Goal: Information Seeking & Learning: Learn about a topic

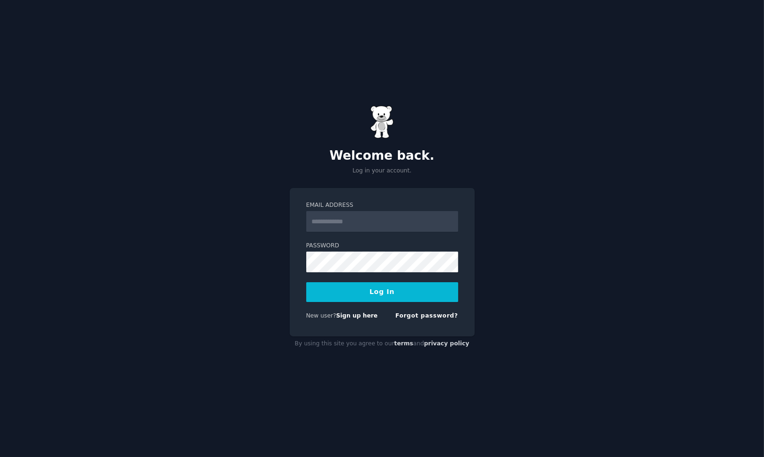
type input "**********"
click at [306, 282] on button "Log In" at bounding box center [382, 292] width 152 height 20
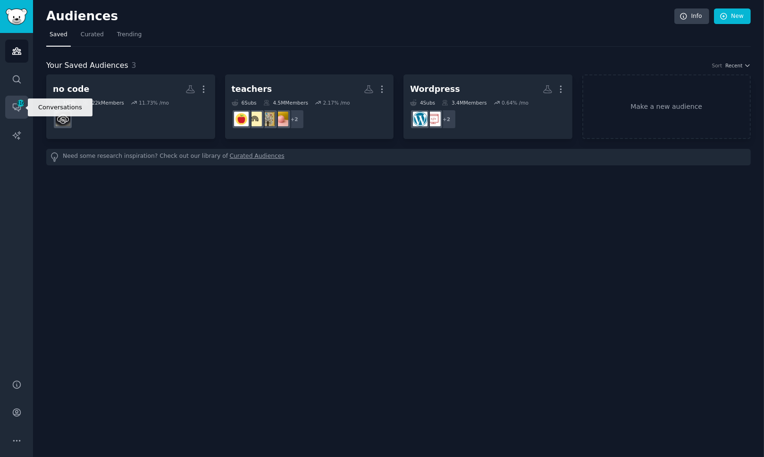
click at [12, 108] on icon "Sidebar" at bounding box center [17, 107] width 10 height 10
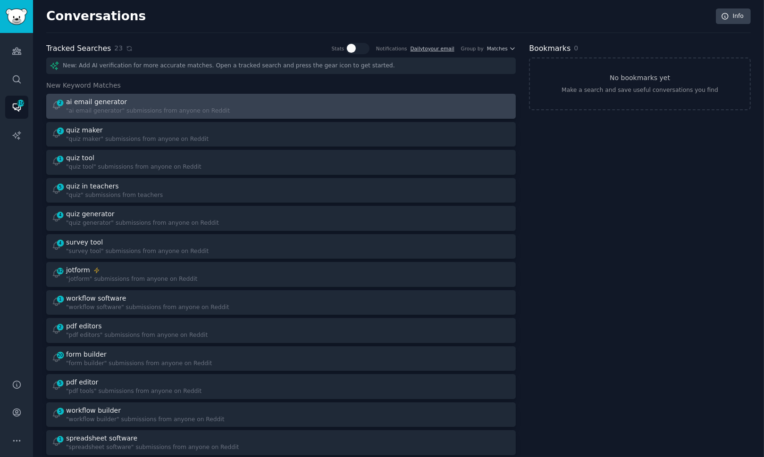
click at [351, 101] on div at bounding box center [399, 106] width 223 height 18
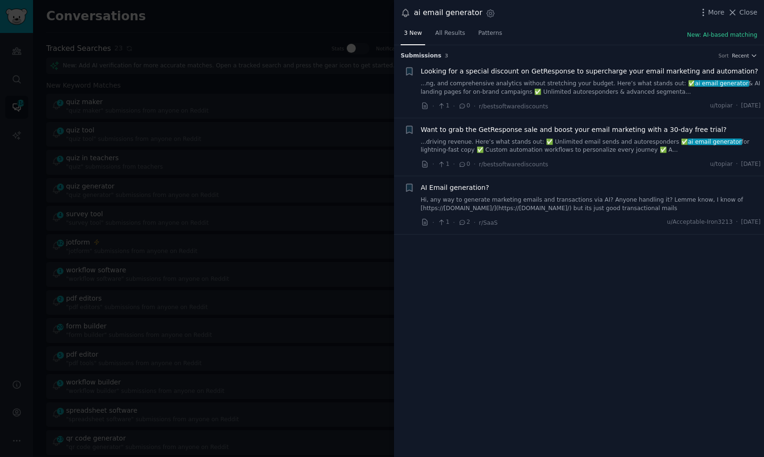
click at [562, 206] on link "Hi, any way to generate marketing emails and transactions via AI? Anyone handli…" at bounding box center [591, 204] width 340 height 17
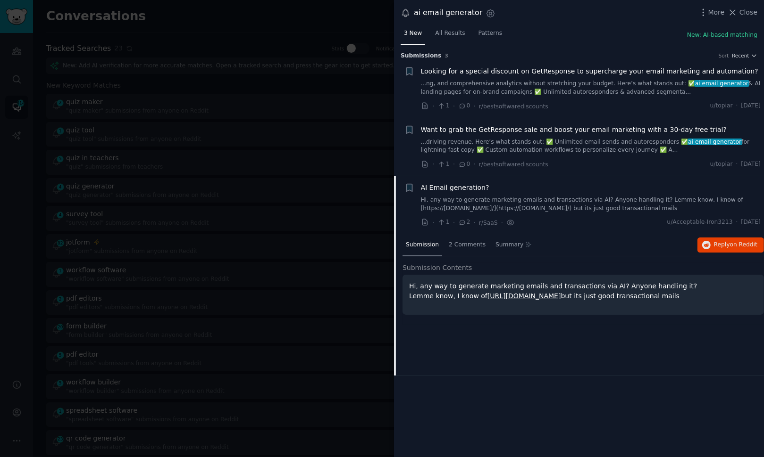
click at [258, 130] on div at bounding box center [382, 228] width 764 height 457
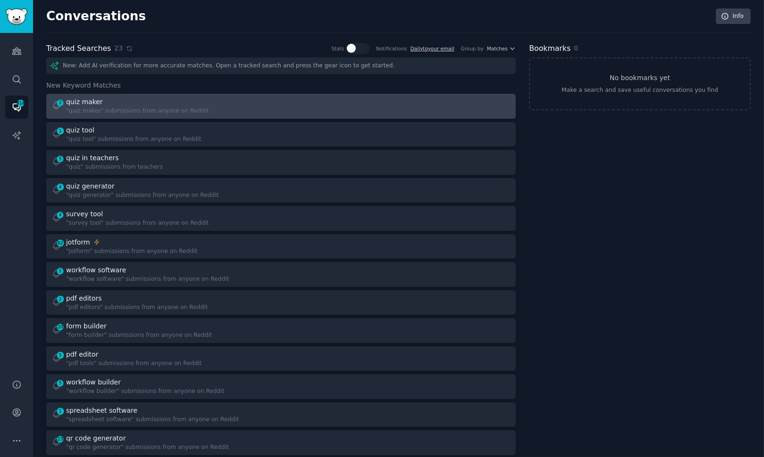
click at [278, 107] on div "2 quiz maker "quiz maker" submissions from anyone on Reddit" at bounding box center [281, 106] width 463 height 18
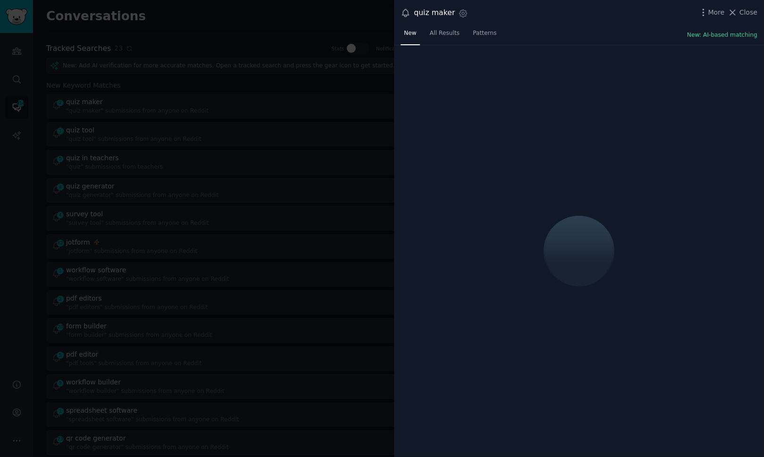
click at [591, 31] on div "New All Results Patterns New: AI-based matching" at bounding box center [579, 35] width 370 height 19
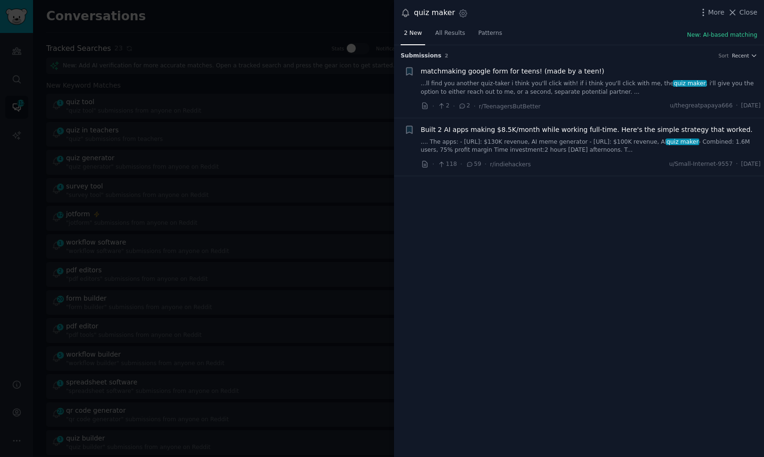
click at [582, 83] on link "...ll find you another quiz-taker i think you'll click with! if i think you'll …" at bounding box center [591, 88] width 340 height 17
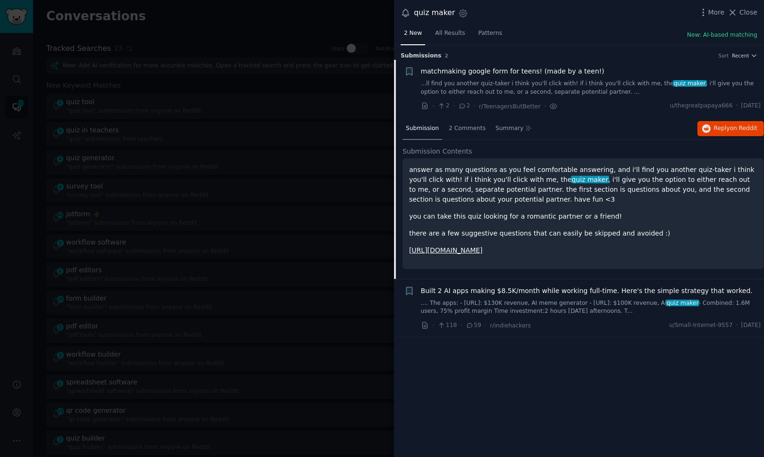
click at [224, 93] on div at bounding box center [382, 228] width 764 height 457
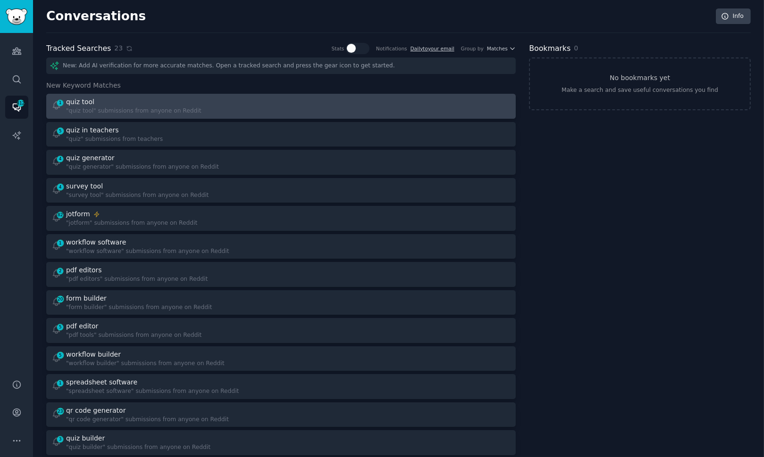
click at [292, 106] on div at bounding box center [399, 106] width 223 height 18
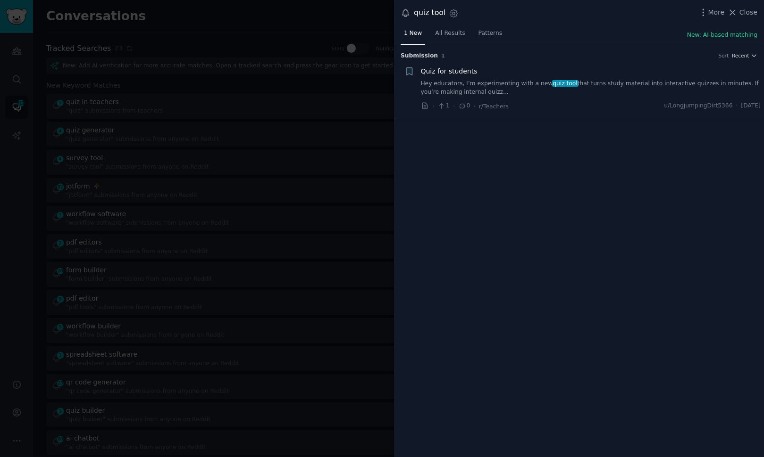
click at [545, 92] on link "Hey educators, I’m experimenting with a new quiz tool that turns study material…" at bounding box center [591, 88] width 340 height 17
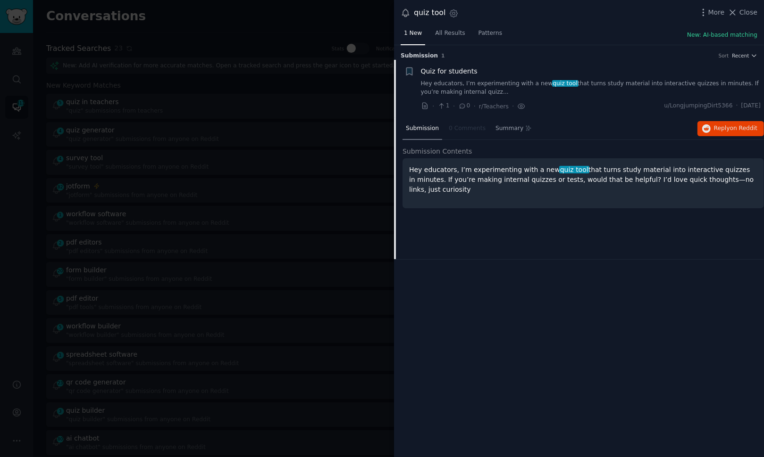
click at [206, 128] on div at bounding box center [382, 228] width 764 height 457
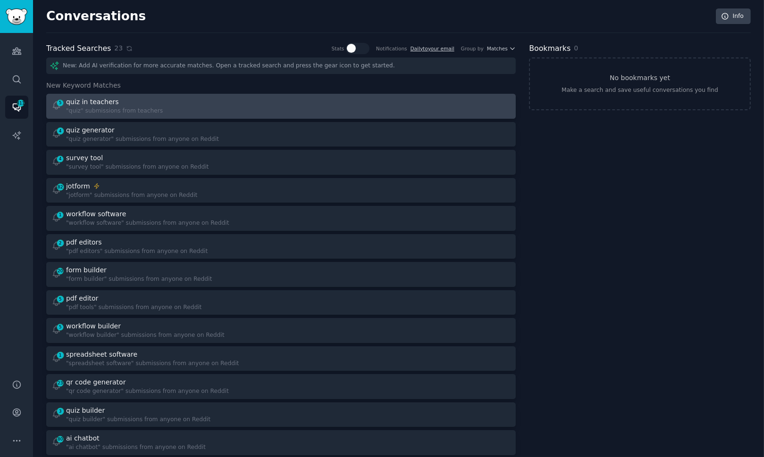
click at [299, 104] on div at bounding box center [399, 106] width 223 height 18
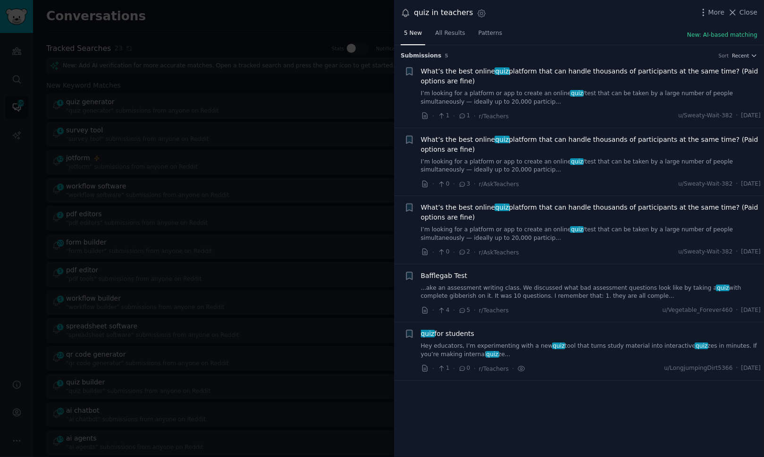
click at [572, 91] on link "I’m looking for a platform or app to create an online quiz /test that can be ta…" at bounding box center [591, 98] width 340 height 17
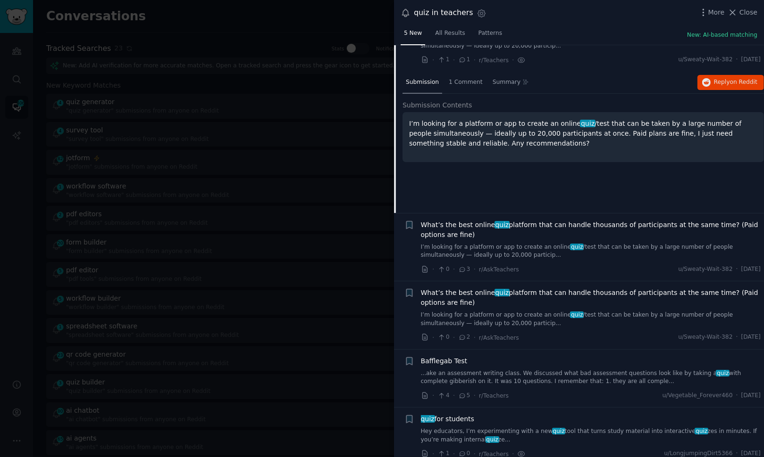
scroll to position [64, 0]
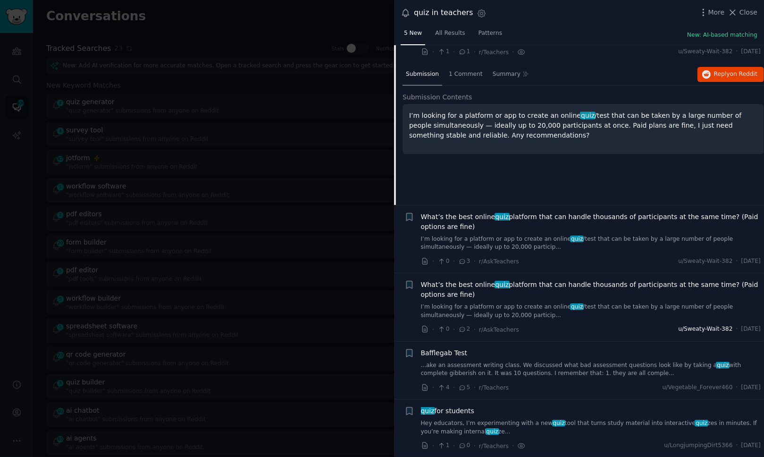
click at [678, 328] on span "u/Sweaty-Wait-382" at bounding box center [705, 329] width 54 height 8
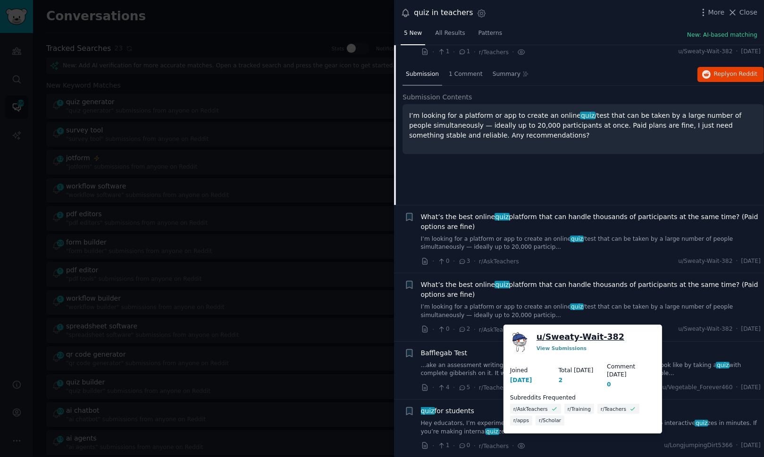
click at [578, 338] on link "u/ Sweaty-Wait-382" at bounding box center [580, 338] width 88 height 12
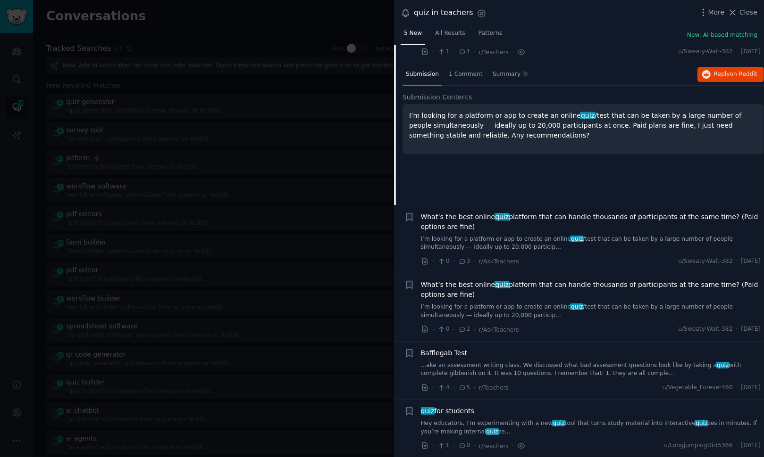
click at [200, 181] on div at bounding box center [382, 228] width 764 height 457
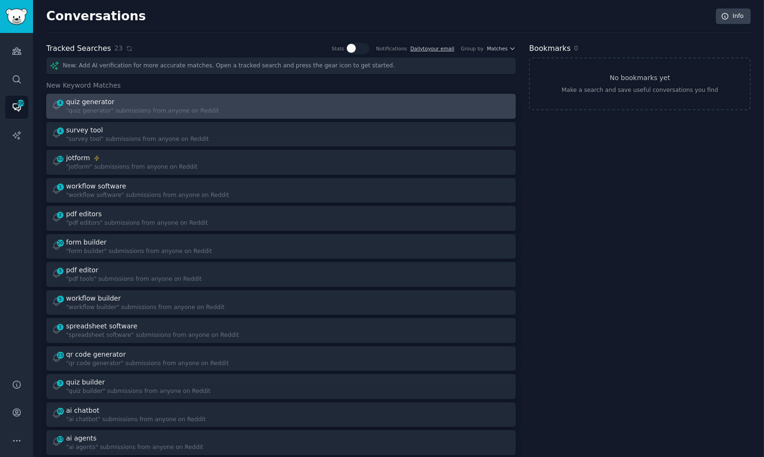
click at [250, 106] on div "4 quiz generator "quiz generator" submissions from anyone on Reddit" at bounding box center [162, 106] width 223 height 18
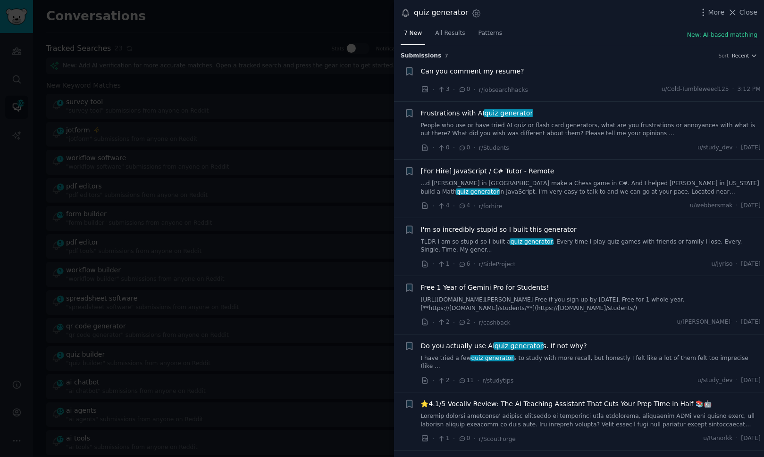
click at [567, 127] on link "People who use or have tried AI quiz or flash card generators, what are you fru…" at bounding box center [591, 130] width 340 height 17
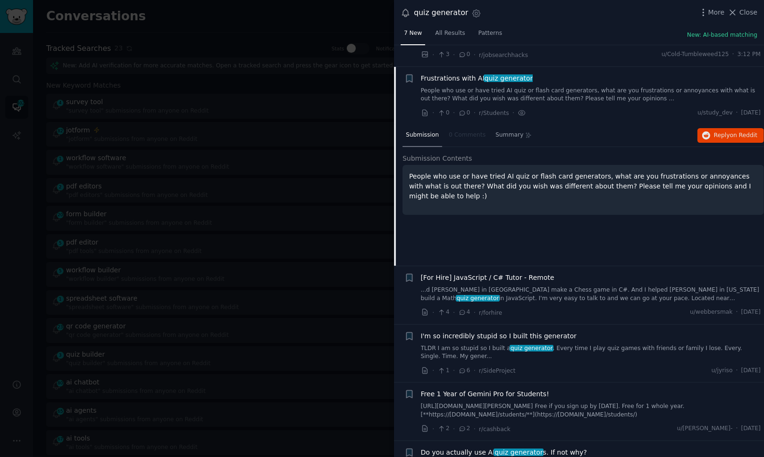
scroll to position [57, 0]
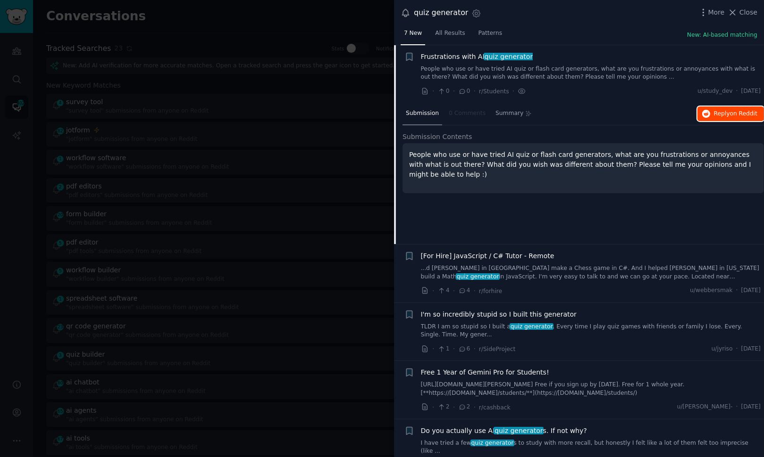
click at [715, 114] on span "Reply on Reddit" at bounding box center [735, 114] width 43 height 8
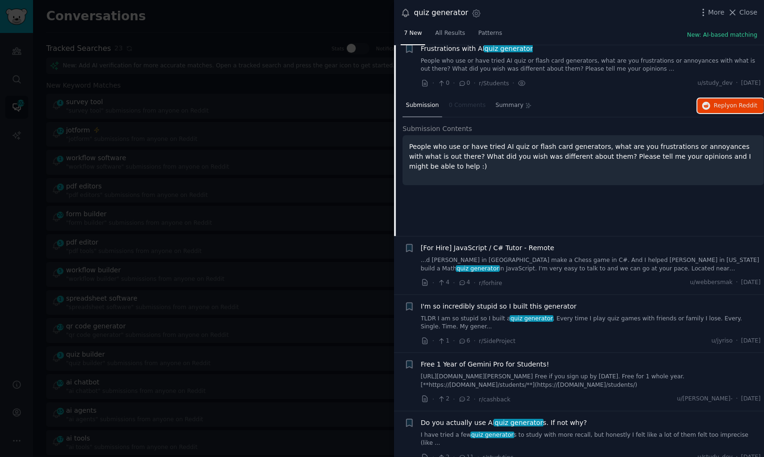
scroll to position [126, 0]
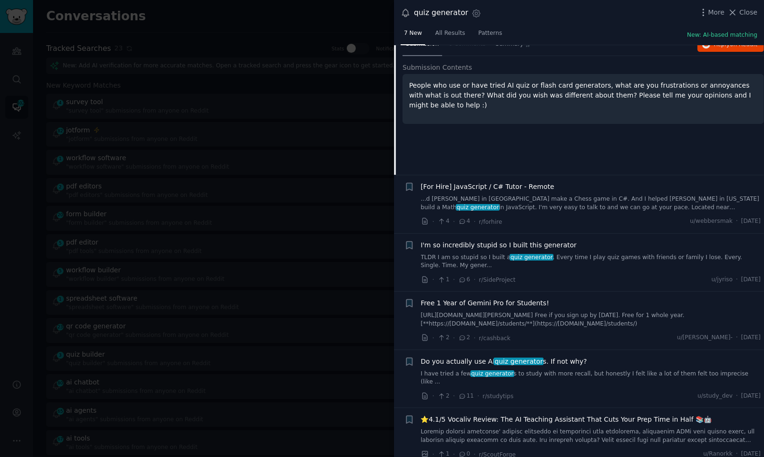
click at [194, 248] on div at bounding box center [382, 228] width 764 height 457
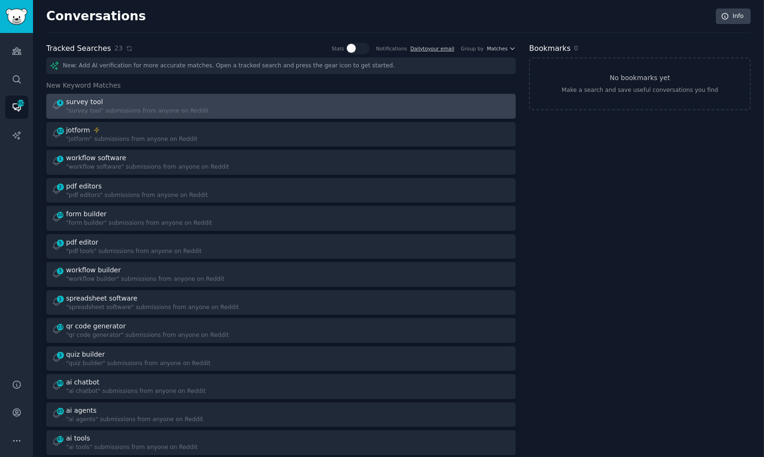
click at [281, 103] on div "4 survey tool "survey tool" submissions from anyone on Reddit" at bounding box center [281, 106] width 463 height 18
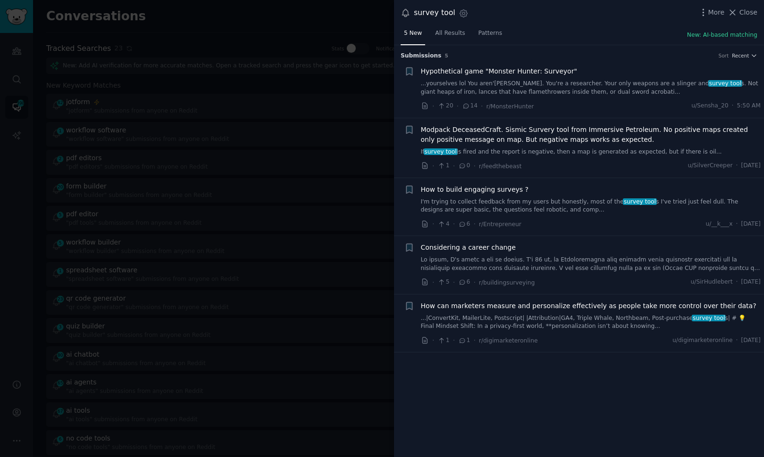
click at [543, 23] on div "survey tool Settings More Close" at bounding box center [579, 13] width 370 height 26
click at [519, 205] on link "I'm trying to collect feedback from my users but honestly, most of the survey t…" at bounding box center [591, 206] width 340 height 17
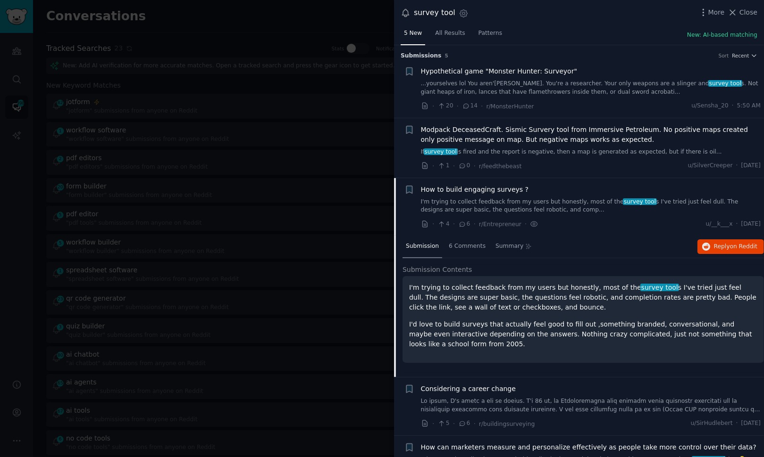
scroll to position [36, 0]
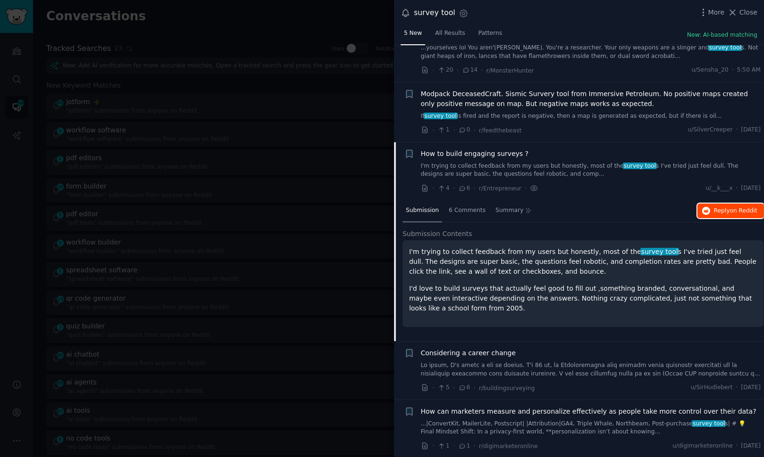
click at [727, 212] on span "Reply on Reddit" at bounding box center [735, 211] width 43 height 8
click at [216, 107] on div at bounding box center [382, 228] width 764 height 457
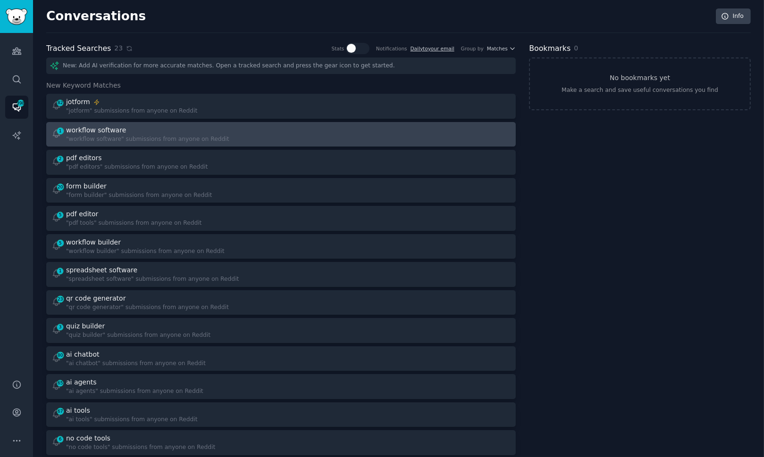
click at [316, 125] on div at bounding box center [399, 134] width 223 height 18
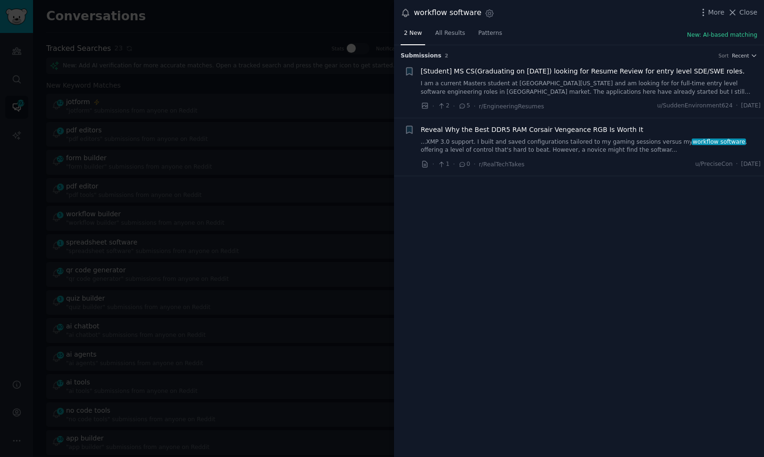
click at [316, 128] on div at bounding box center [382, 228] width 764 height 457
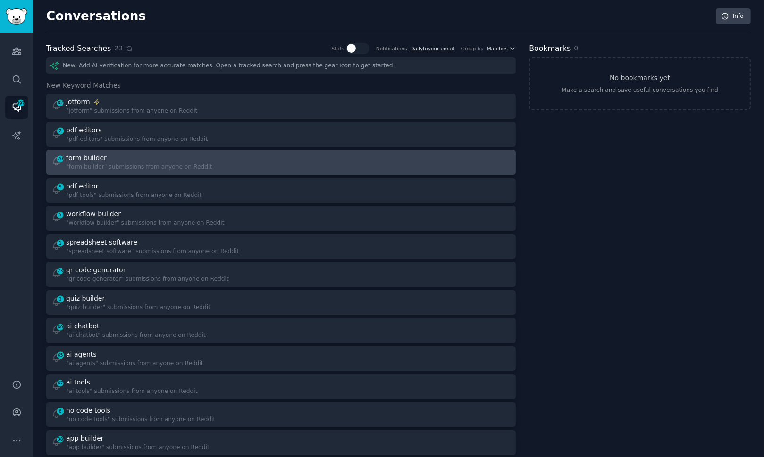
click at [316, 163] on div at bounding box center [399, 162] width 223 height 18
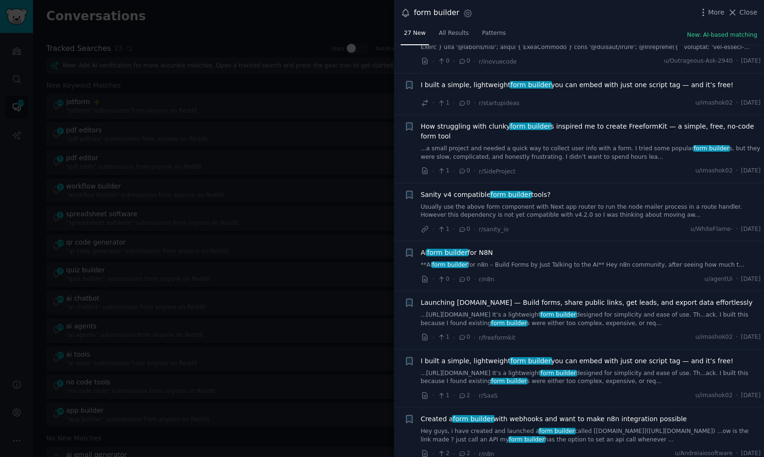
scroll to position [398, 0]
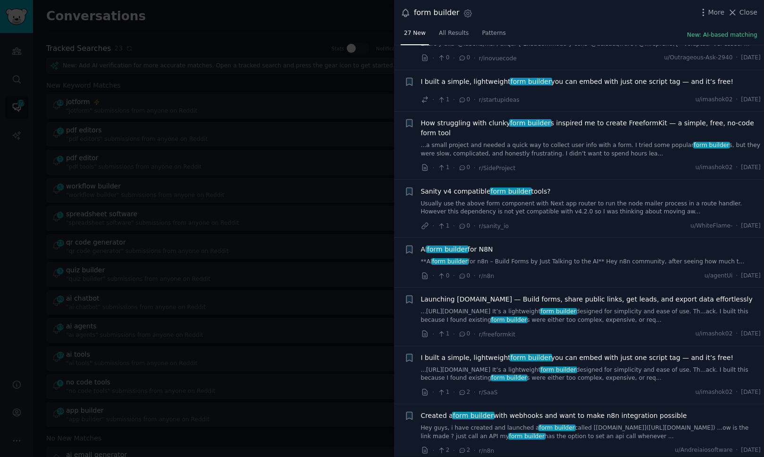
click at [476, 207] on link "Usually use the above form component with Next app router to run the node maile…" at bounding box center [591, 208] width 340 height 17
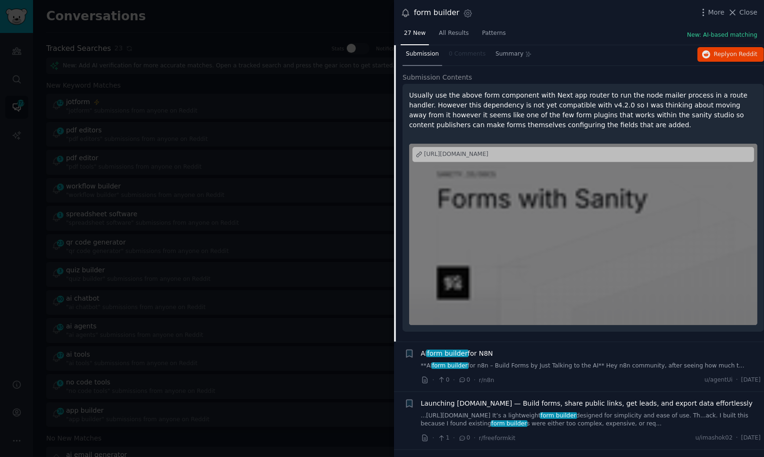
scroll to position [592, 0]
click at [557, 355] on div "AI form builder for N8N" at bounding box center [591, 354] width 340 height 10
click at [551, 362] on link "**AI form builder for n8n – Build Forms by Just Talking to the AI** Hey n8n com…" at bounding box center [591, 366] width 340 height 8
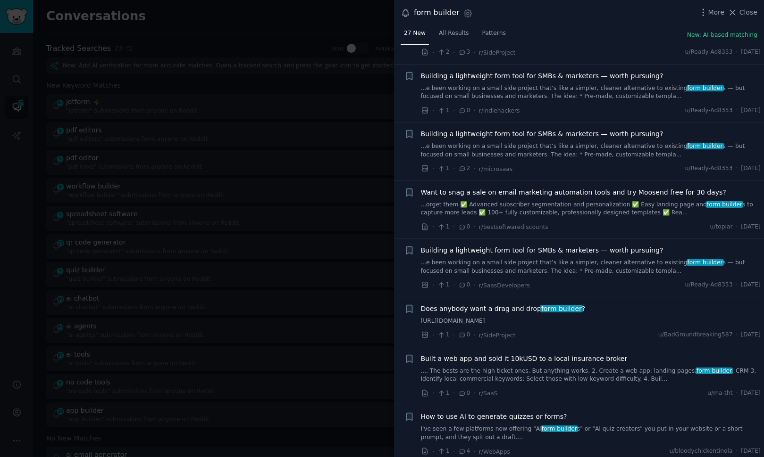
scroll to position [1273, 0]
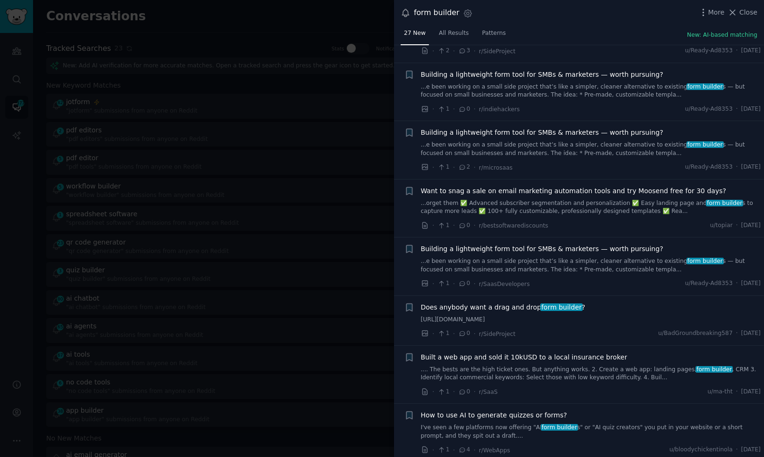
click at [596, 334] on div "· 1 · 0 · r/SideProject u/BadGroundbreaking587 · [DATE]" at bounding box center [591, 334] width 340 height 10
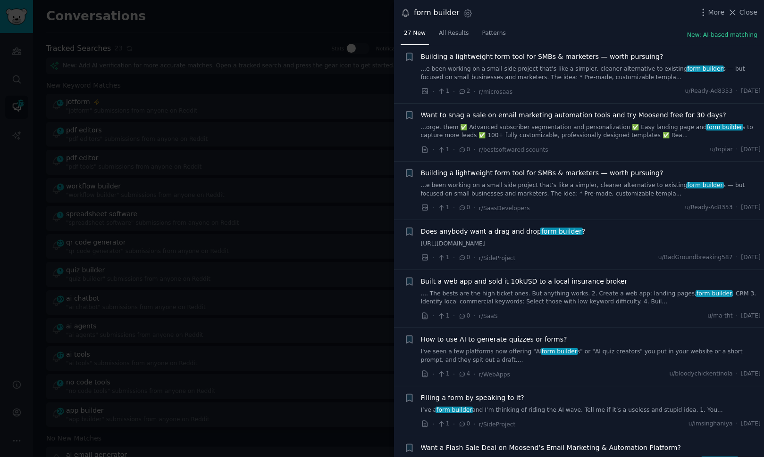
scroll to position [1348, 0]
click at [582, 350] on link "I've seen a few platforms now offering "AI form builder s" or "AI quiz creators…" at bounding box center [591, 357] width 340 height 17
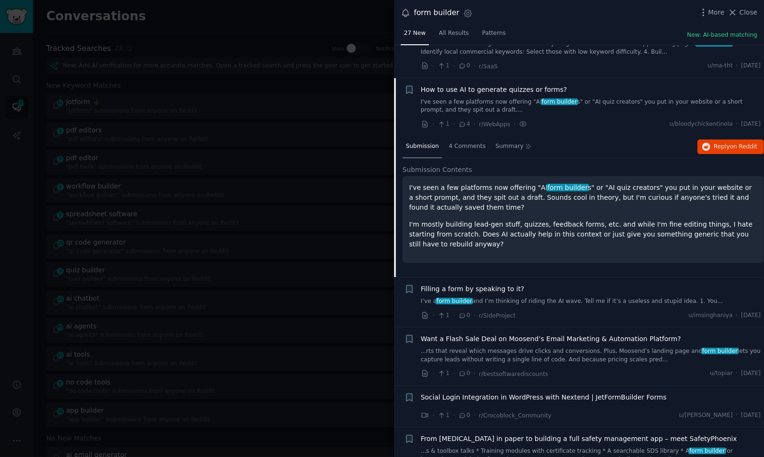
scroll to position [1213, 0]
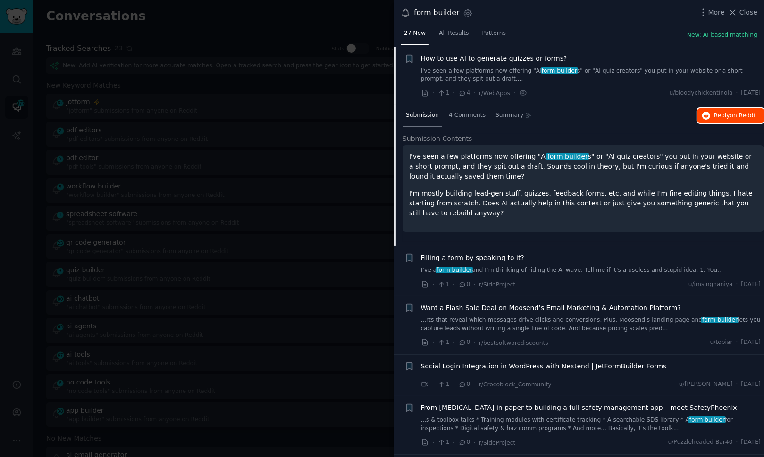
click at [718, 112] on span "Reply on Reddit" at bounding box center [735, 116] width 43 height 8
click at [558, 267] on link "I’ve a form builder and I’m thinking of riding the AI wave. Tell me if it’s a u…" at bounding box center [591, 270] width 340 height 8
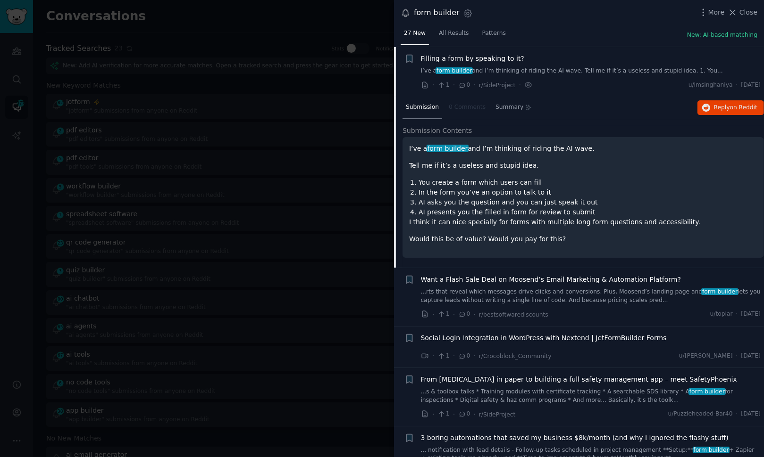
scroll to position [1295, 0]
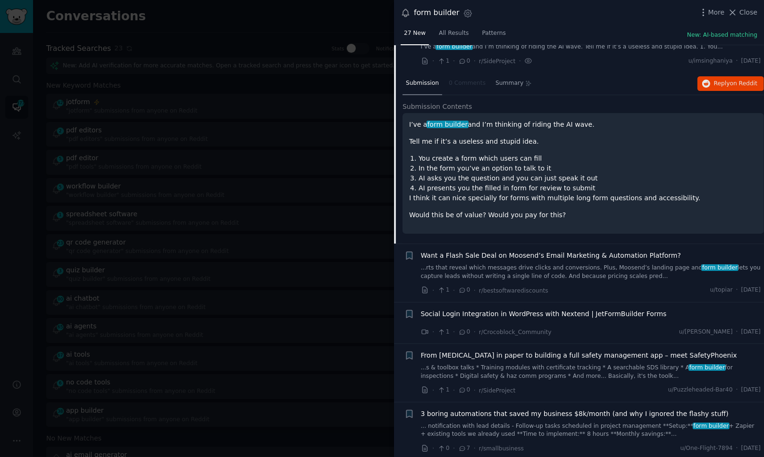
click at [150, 215] on div at bounding box center [382, 228] width 764 height 457
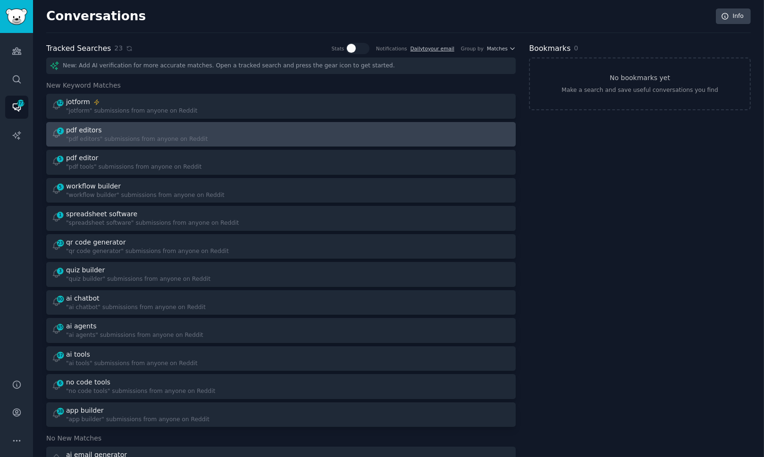
click at [269, 138] on div "2 pdf editors "pdf editors" submissions from anyone on Reddit" at bounding box center [162, 134] width 223 height 18
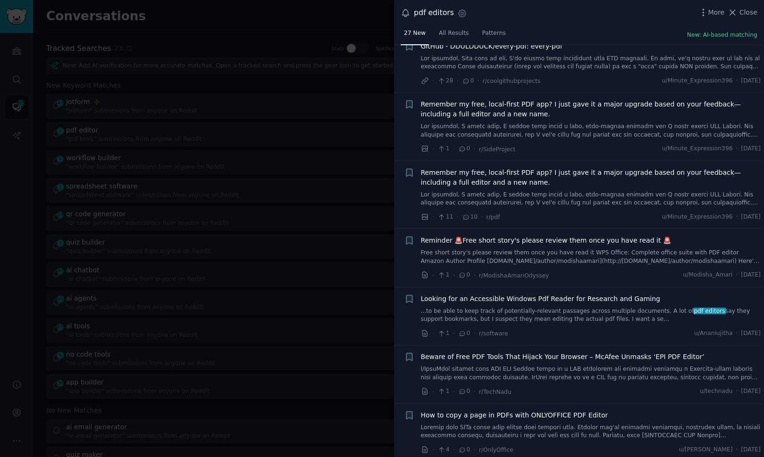
scroll to position [668, 0]
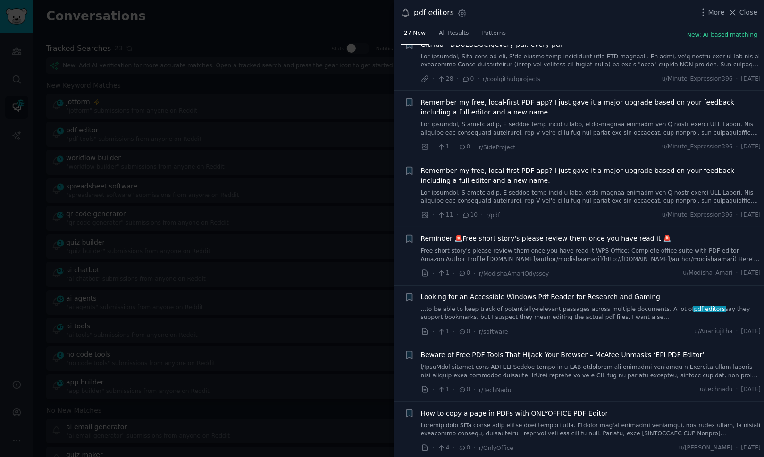
click at [534, 311] on link "...to be able to keep track of potentially-relevant passages across multiple do…" at bounding box center [591, 314] width 340 height 17
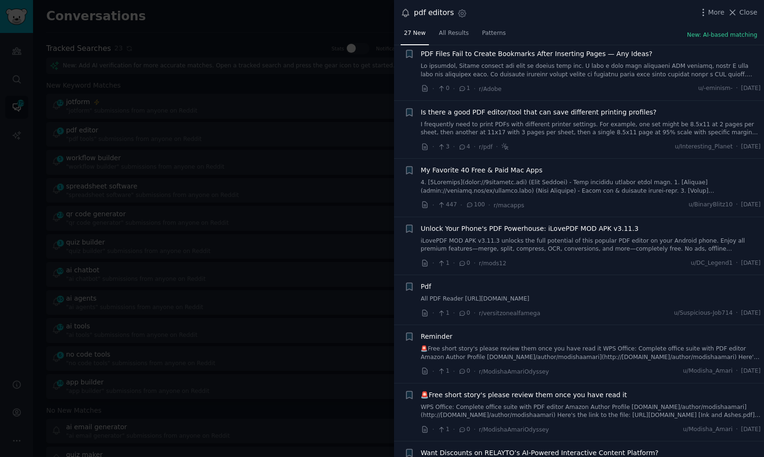
scroll to position [1586, 0]
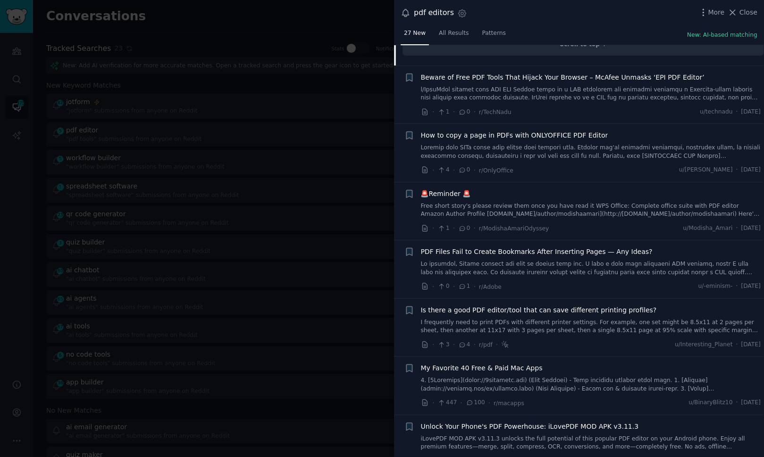
click at [59, 213] on div at bounding box center [382, 228] width 764 height 457
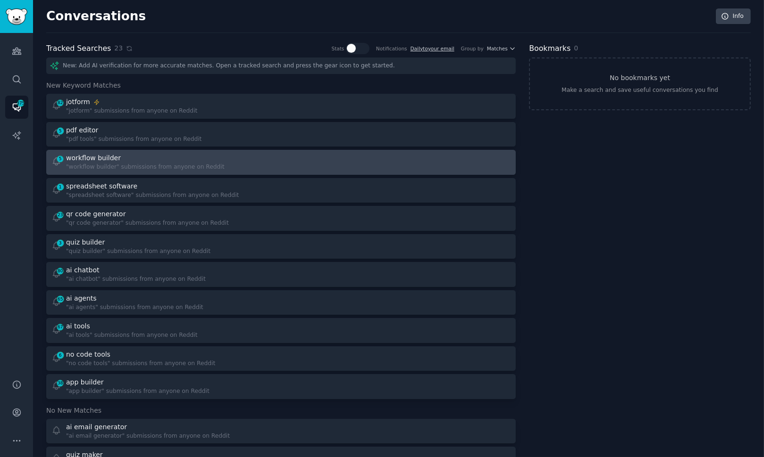
click at [279, 159] on div "5 workflow builder "workflow builder" submissions from anyone on Reddit" at bounding box center [281, 162] width 463 height 18
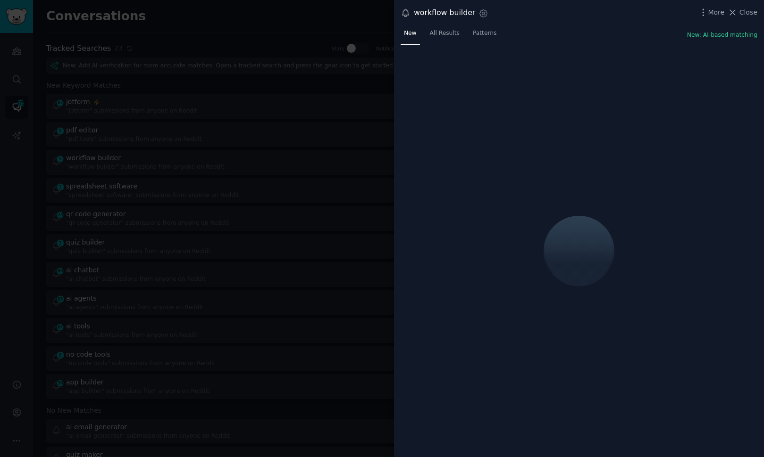
click at [586, 32] on div "New All Results Patterns New: AI-based matching" at bounding box center [579, 35] width 370 height 19
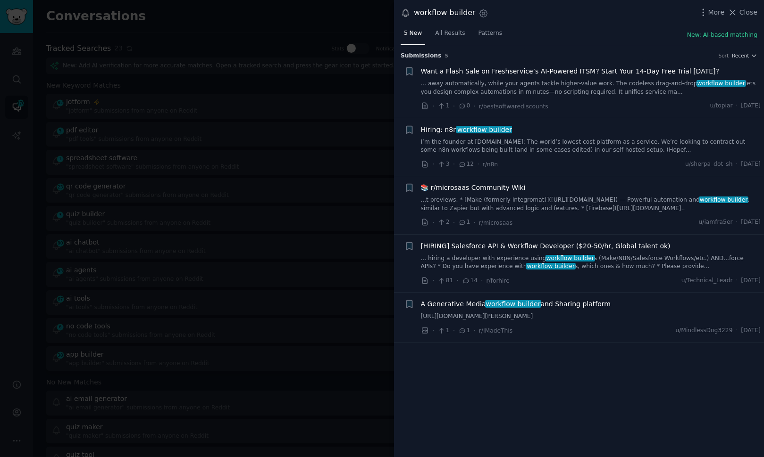
click at [296, 139] on div at bounding box center [382, 228] width 764 height 457
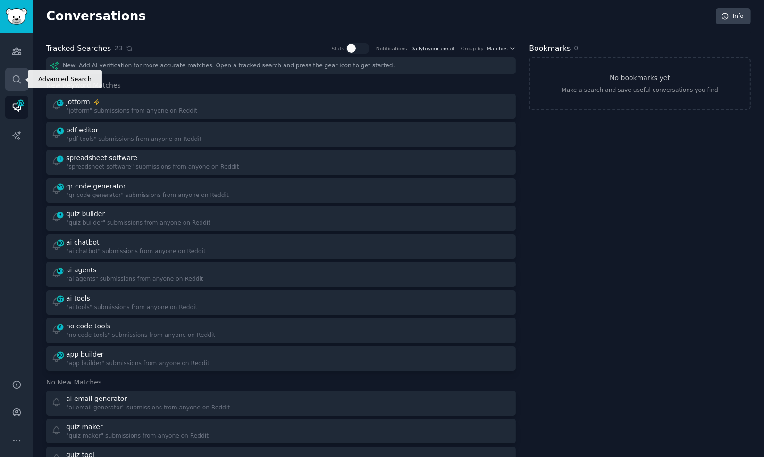
click at [18, 78] on icon "Sidebar" at bounding box center [17, 79] width 8 height 8
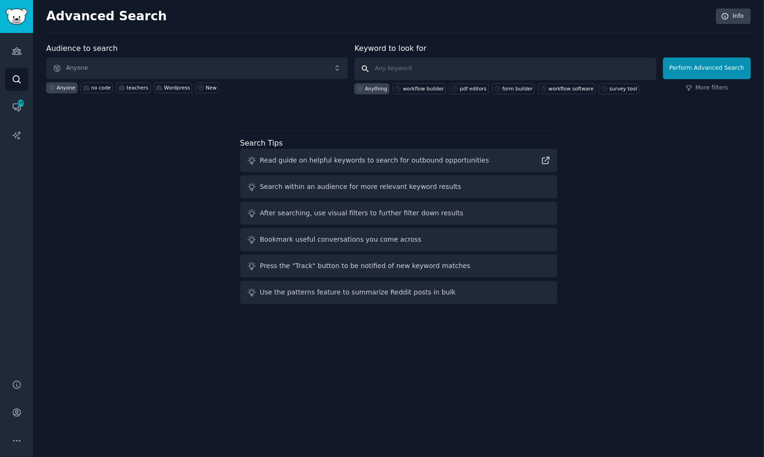
click at [436, 69] on input "text" at bounding box center [504, 69] width 301 height 23
type input "instagram agent"
click button "Perform Advanced Search" at bounding box center [707, 69] width 88 height 22
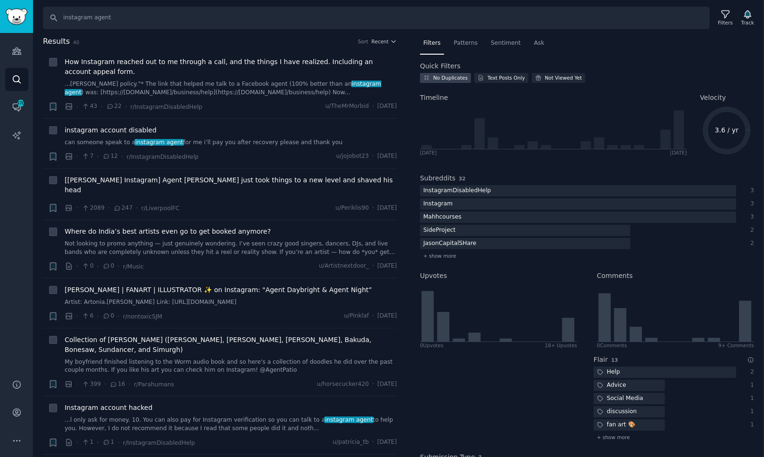
click at [438, 81] on div "No Duplicates" at bounding box center [445, 78] width 51 height 10
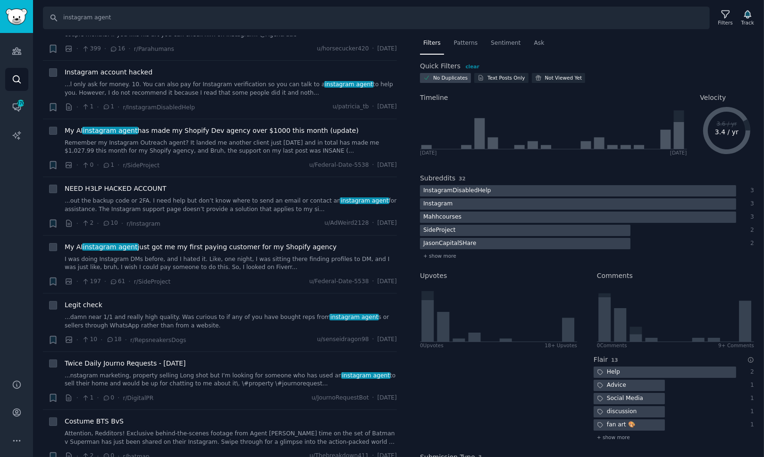
scroll to position [334, 0]
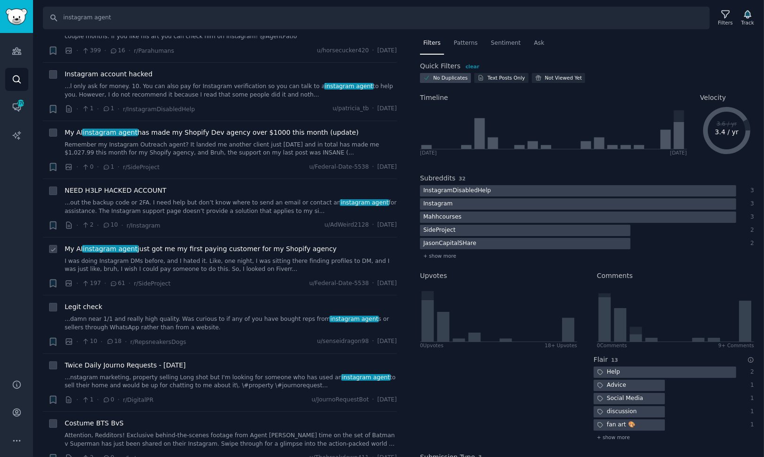
click at [244, 244] on div "My AI instagram agent just got me my first paying customer for my Shopify agenc…" at bounding box center [231, 259] width 332 height 30
click at [242, 257] on link "I was doing Instagram DMs before, and I hated it. Like, one night, I was sittin…" at bounding box center [231, 265] width 332 height 17
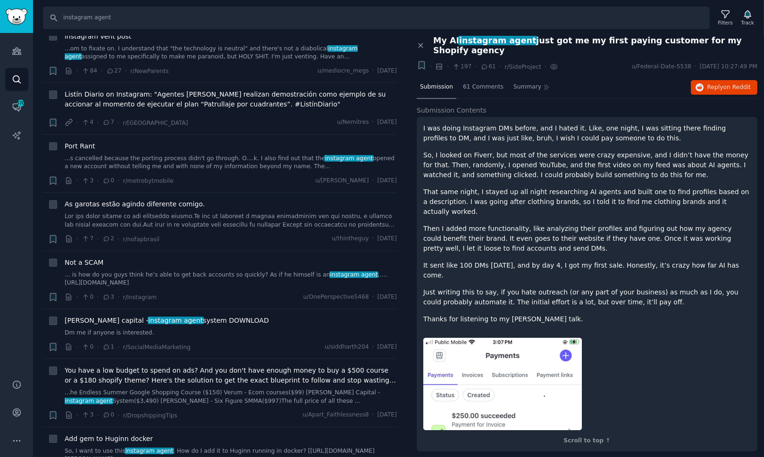
scroll to position [880, 0]
click at [249, 342] on div "· 0 · 1 · r/SocialMediaMarketing u/siddharth204 · [DATE]" at bounding box center [231, 347] width 332 height 10
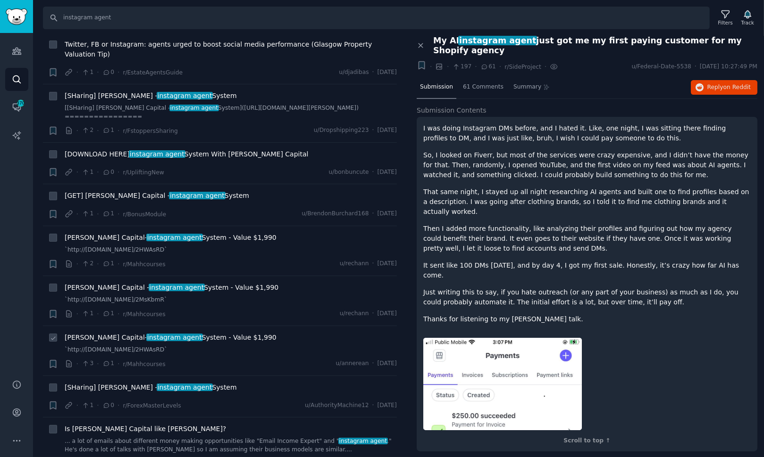
scroll to position [1492, 0]
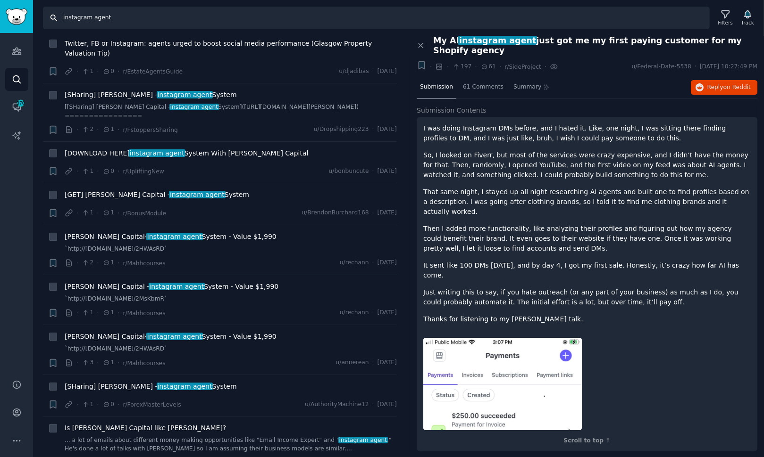
click at [224, 21] on input "instagram agent" at bounding box center [376, 18] width 666 height 23
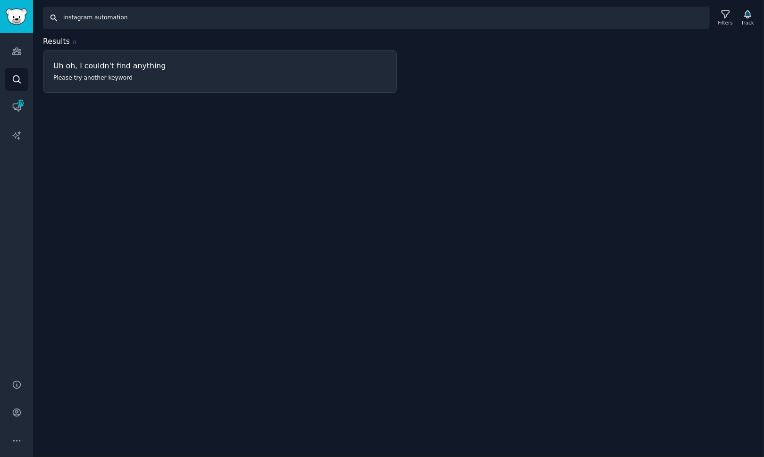
type input "instagram automation"
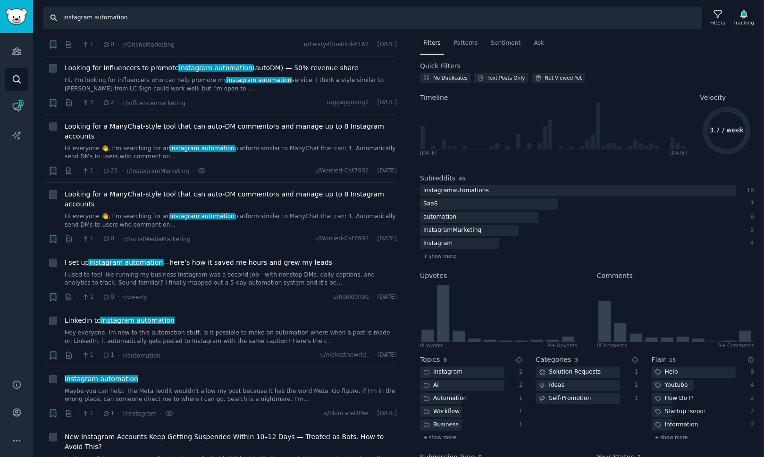
scroll to position [205, 0]
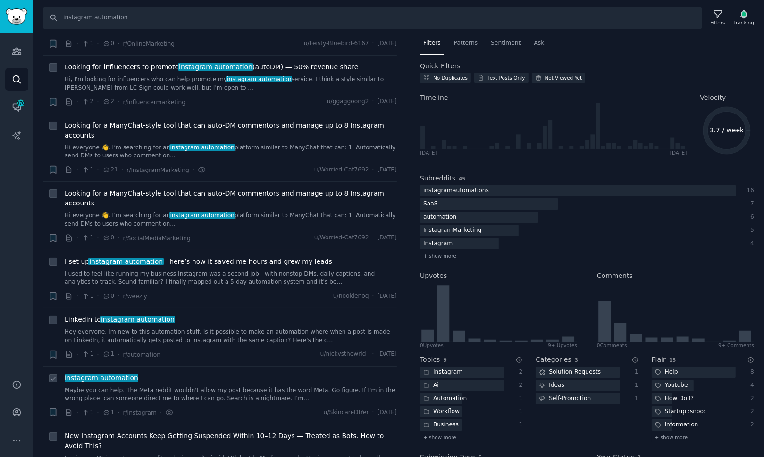
click at [230, 387] on link "Maybe you can help. The Meta reddit wouldn't allow my post because it has the w…" at bounding box center [231, 395] width 332 height 17
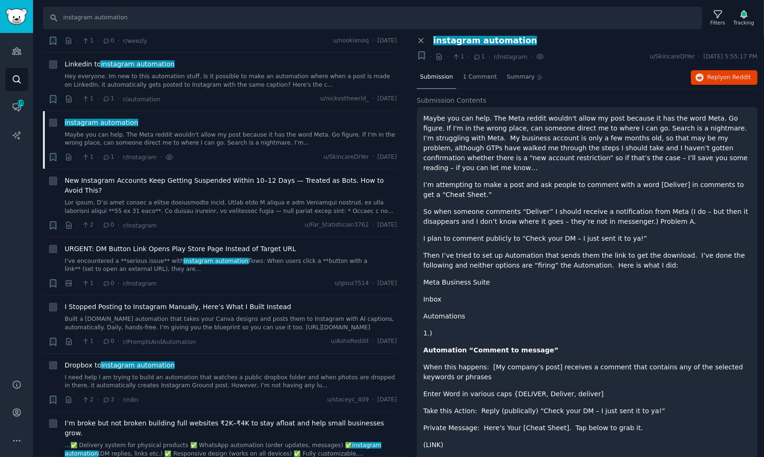
scroll to position [136, 0]
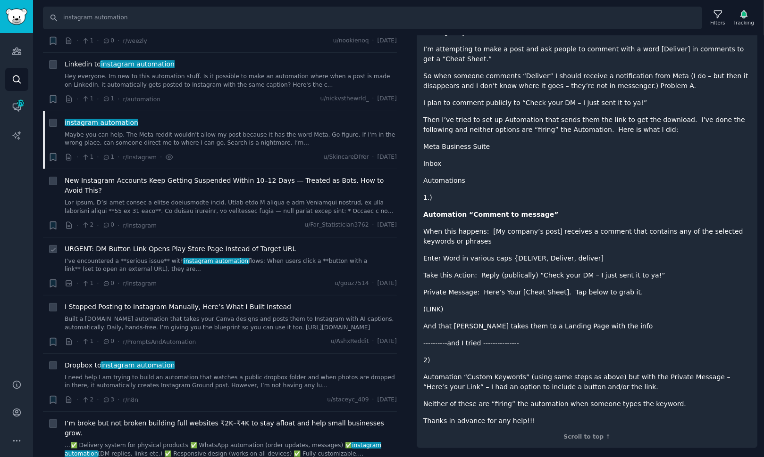
click at [294, 279] on div "· 1 · 0 · r/Instagram u/gouz7514 · [DATE]" at bounding box center [231, 284] width 332 height 10
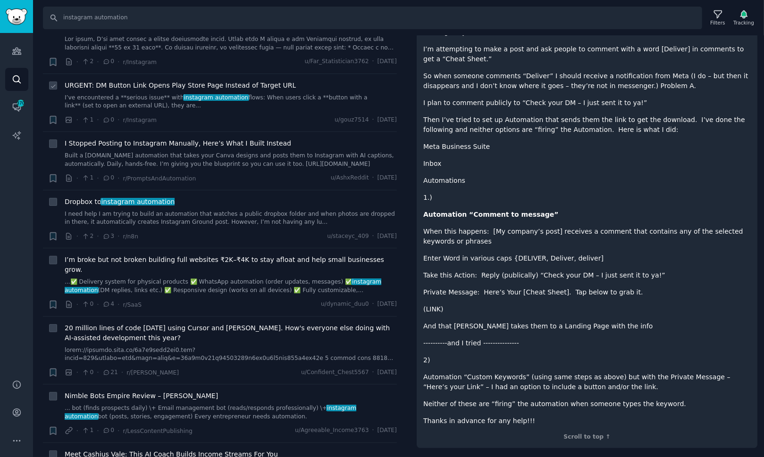
scroll to position [624, 0]
click at [266, 299] on div "· 0 · 4 · r/[PERSON_NAME] u/dynamic_duu0 · [DATE]" at bounding box center [231, 304] width 332 height 10
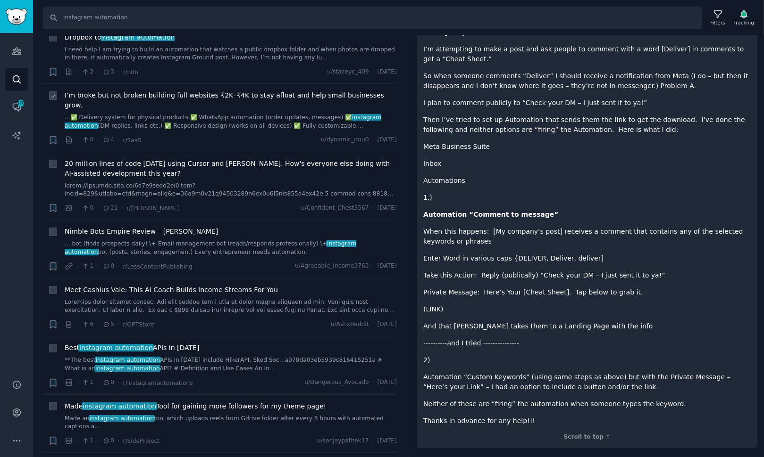
scroll to position [820, 0]
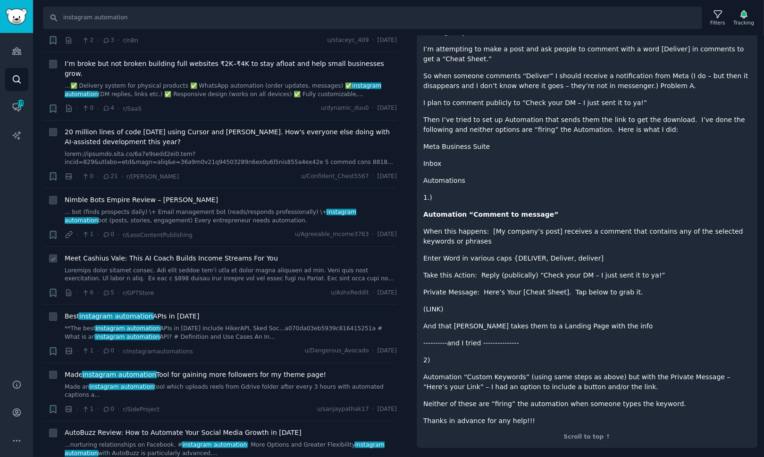
click at [271, 288] on div "· 6 · 5 · r/GPTStore u/AshxReddit · [DATE]" at bounding box center [231, 293] width 332 height 10
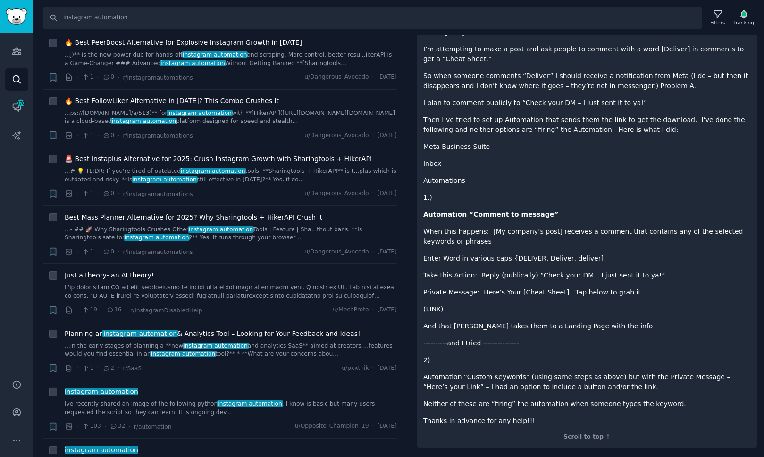
scroll to position [2057, 0]
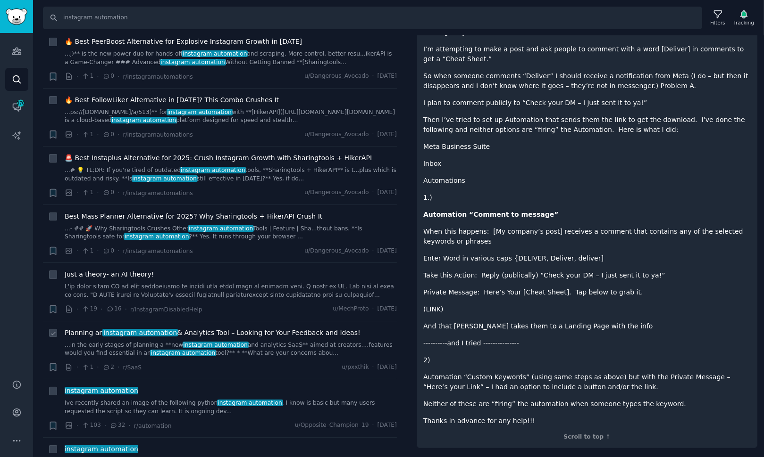
click at [268, 363] on div "· 1 · 2 · r/[PERSON_NAME] u/pxxthik · [DATE]" at bounding box center [231, 368] width 332 height 10
click at [270, 341] on link "...in the early stages of planning a **new instagram automation and analytics S…" at bounding box center [231, 349] width 332 height 17
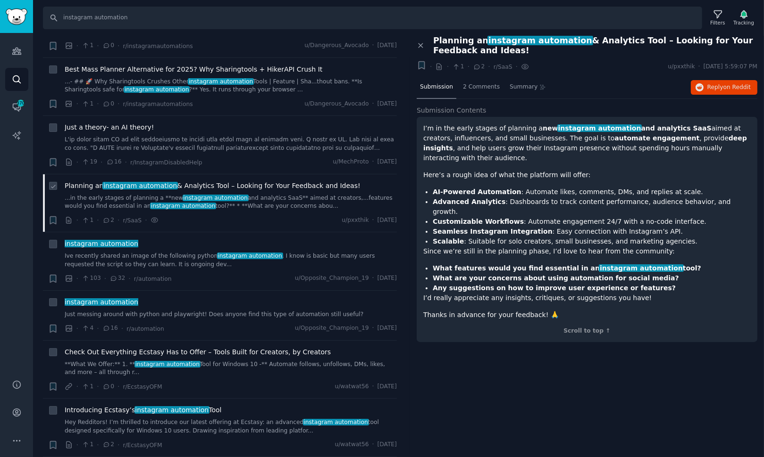
scroll to position [2229, 0]
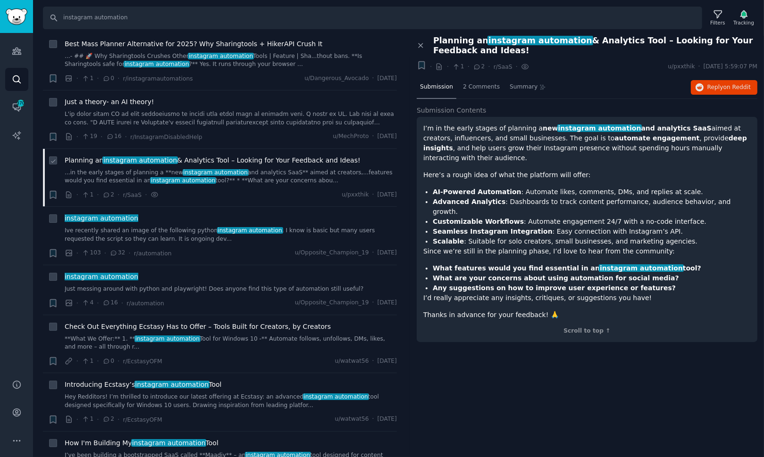
click at [269, 322] on div "Check Out Everything Ecstasy Has to Offer – Tools Built for Creators, by Creato…" at bounding box center [231, 344] width 332 height 45
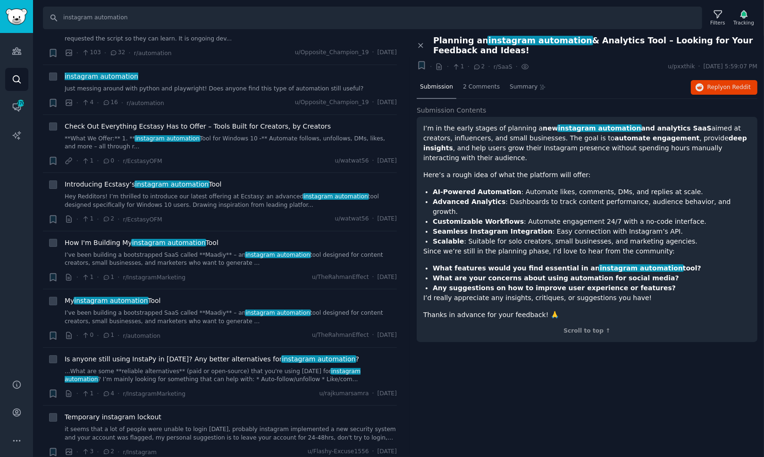
scroll to position [2436, 0]
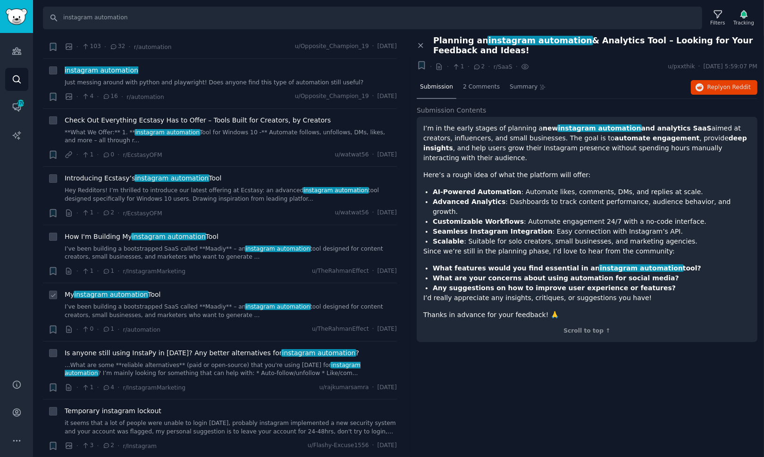
click at [270, 290] on div "My instagram automation Tool I’ve been building a bootstrapped SaaS called **Ma…" at bounding box center [231, 305] width 332 height 30
click at [269, 303] on link "I’ve been building a bootstrapped SaaS called **Maadiy** – an instagram automat…" at bounding box center [231, 311] width 332 height 17
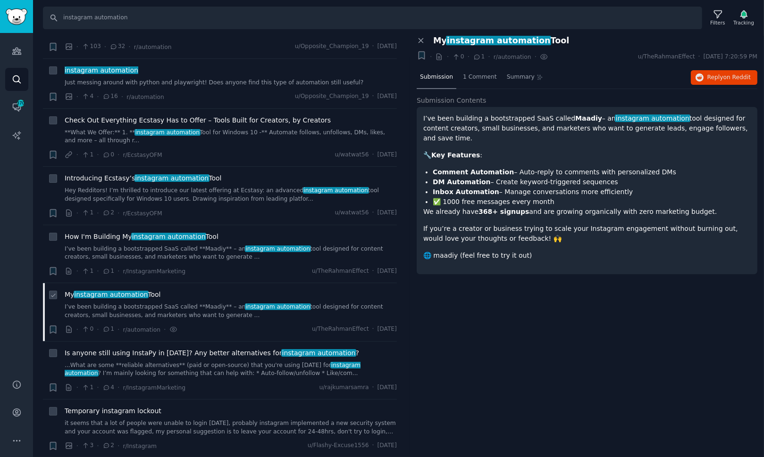
click at [271, 325] on div "· 0 · 1 · r/automation · u/TheRahmanEffect · [DATE]" at bounding box center [231, 330] width 332 height 10
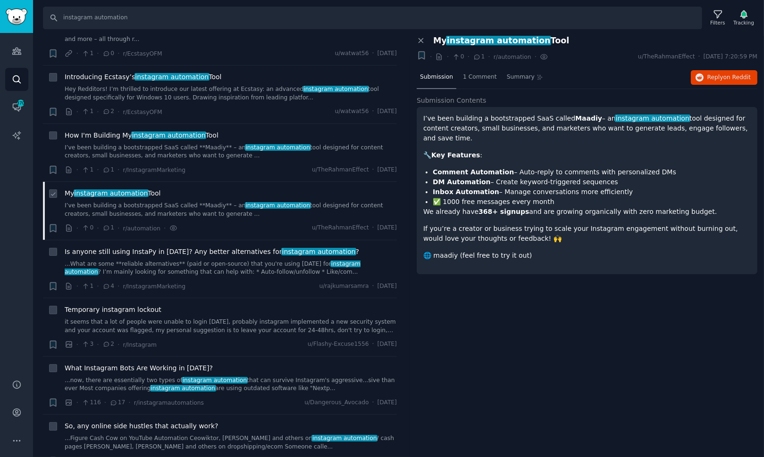
scroll to position [2538, 0]
click at [240, 376] on link "...now, there are essentially two types of instagram automation that can surviv…" at bounding box center [231, 384] width 332 height 17
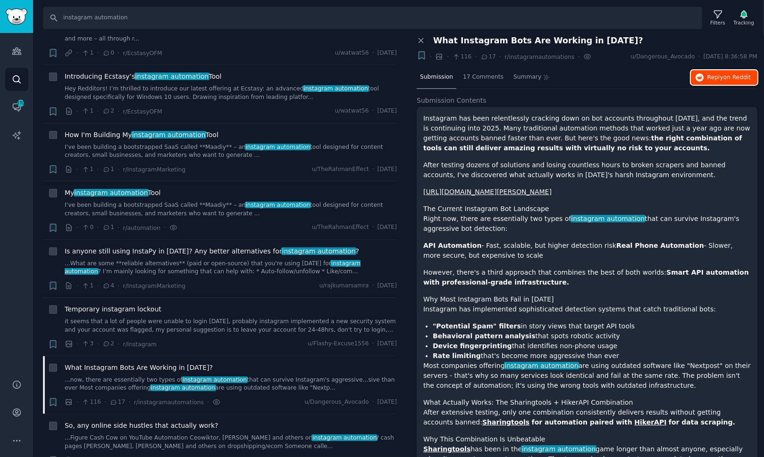
click at [699, 79] on icon "button" at bounding box center [699, 78] width 8 height 8
click at [250, 357] on li "+ What Instagram Bots Are Working in [DATE]? ...now, there are essentially two …" at bounding box center [220, 386] width 354 height 58
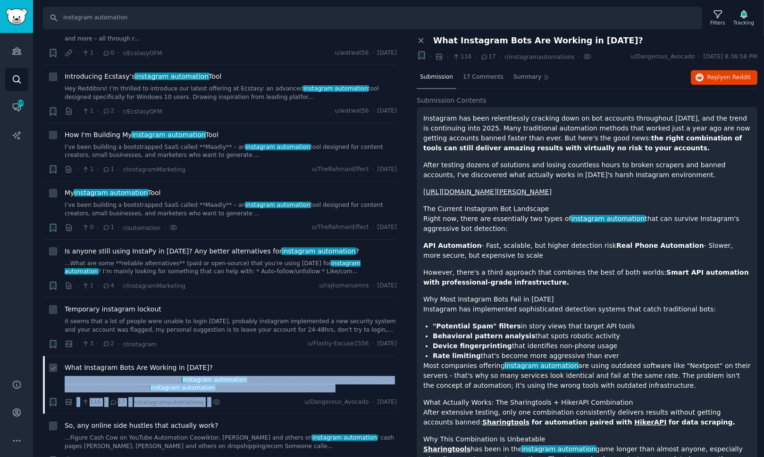
drag, startPoint x: 248, startPoint y: 309, endPoint x: 245, endPoint y: 338, distance: 29.4
click at [245, 363] on div "What Instagram Bots Are Working in [DATE]? ...now, there are essentially two ty…" at bounding box center [231, 385] width 332 height 45
click at [245, 398] on div "· 116 · 17 · r/instagramautomations · u/Dangerous_Avocado · [DATE]" at bounding box center [231, 403] width 332 height 10
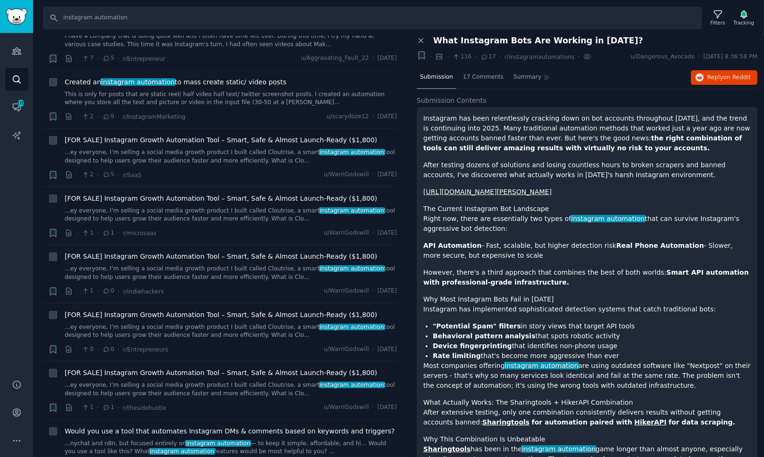
scroll to position [3775, 0]
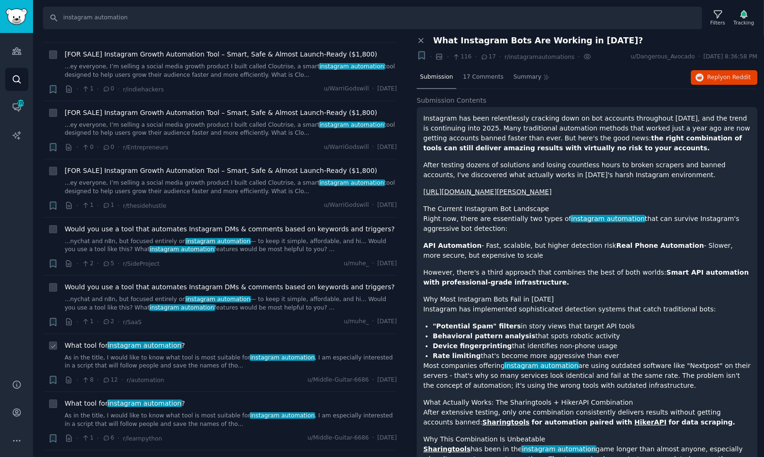
click at [194, 354] on link "As in the title, I would like to know what tool is most suitable for instagram …" at bounding box center [231, 362] width 332 height 17
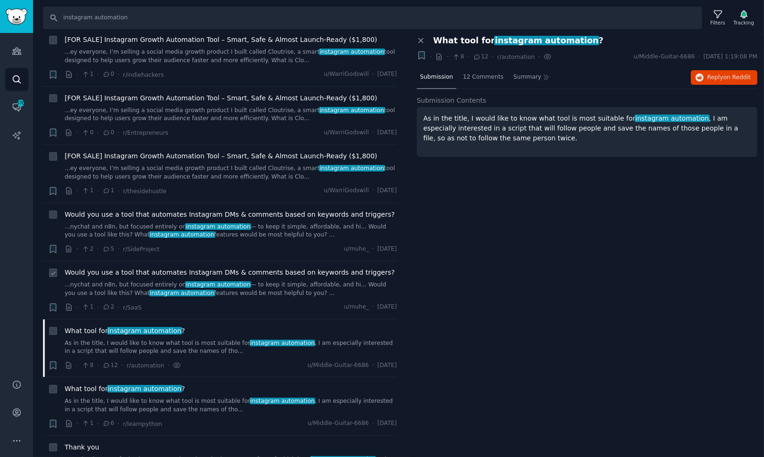
scroll to position [3790, 0]
